Goal: Find specific page/section: Find specific page/section

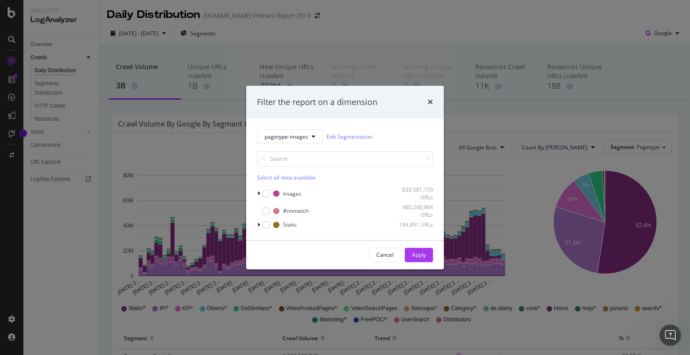
scroll to position [359, 0]
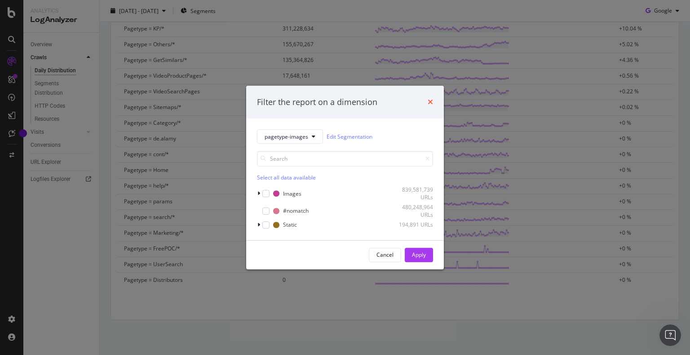
click at [429, 101] on icon "times" at bounding box center [430, 102] width 5 height 7
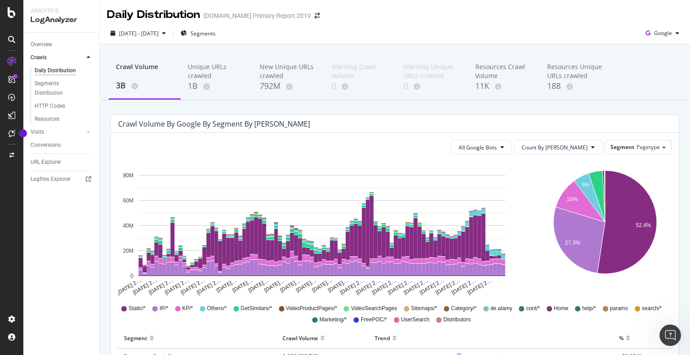
scroll to position [135, 0]
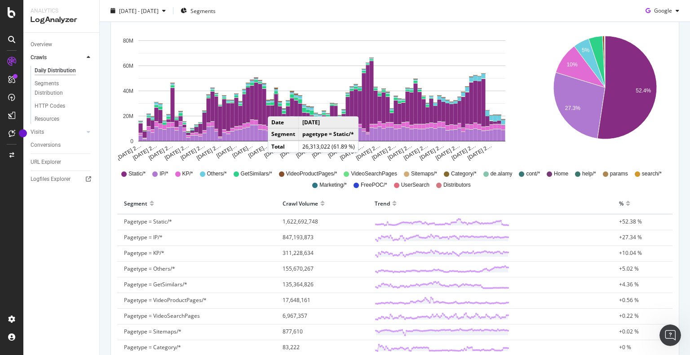
click at [177, 4] on button "Segments" at bounding box center [198, 11] width 42 height 14
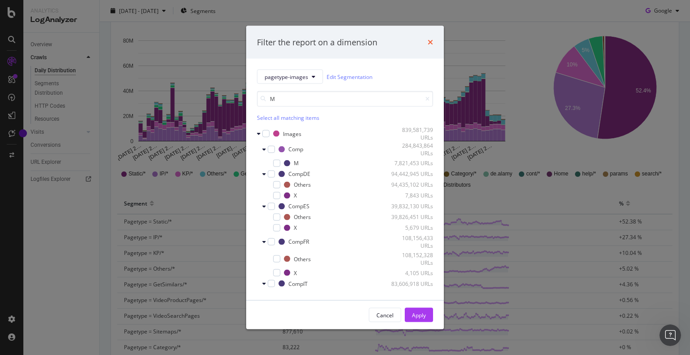
type input "M"
click at [428, 39] on icon "times" at bounding box center [430, 42] width 5 height 7
